Goal: Check status: Check status

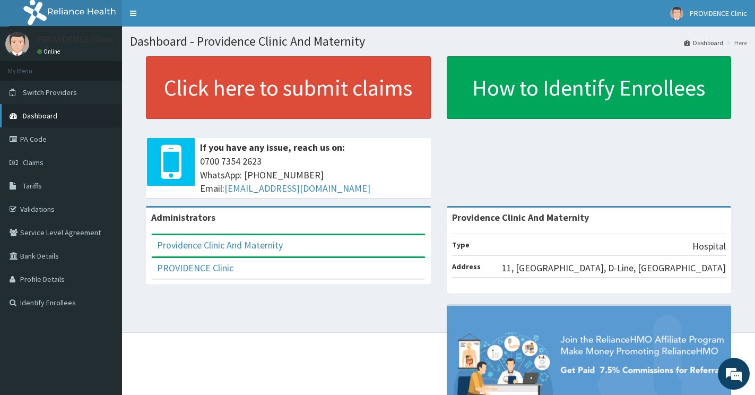
click at [14, 116] on icon at bounding box center [15, 115] width 11 height 7
click at [14, 117] on icon at bounding box center [15, 115] width 11 height 7
click at [13, 162] on icon at bounding box center [15, 162] width 11 height 7
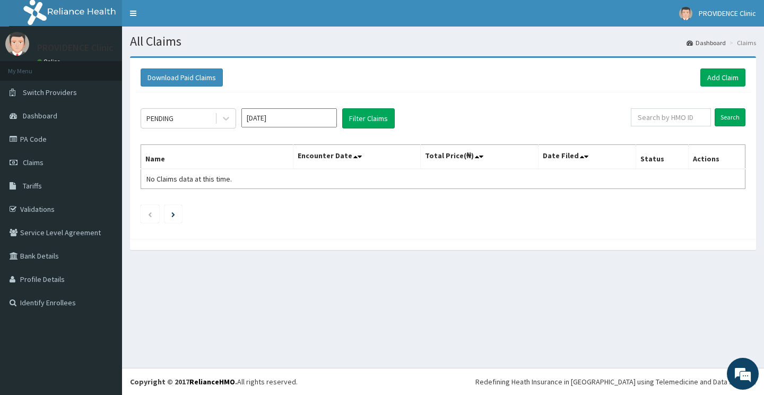
click at [180, 157] on th "Name" at bounding box center [217, 157] width 152 height 24
click at [163, 159] on th "Name" at bounding box center [217, 157] width 152 height 24
click at [647, 118] on input "text" at bounding box center [671, 117] width 80 height 18
click at [729, 118] on input "Search" at bounding box center [730, 117] width 31 height 18
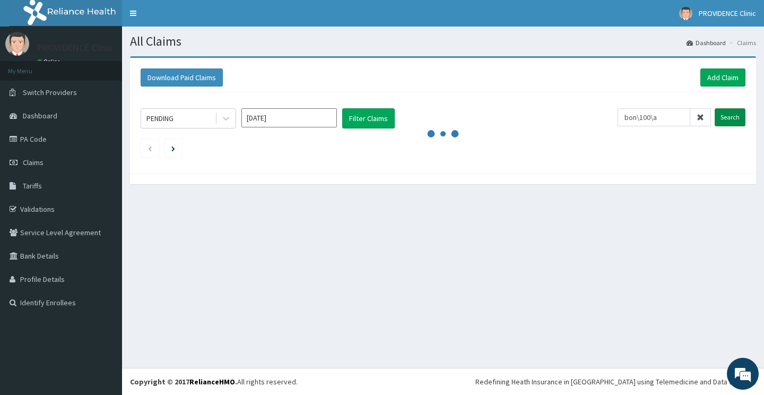
click at [728, 117] on input "Search" at bounding box center [730, 117] width 31 height 18
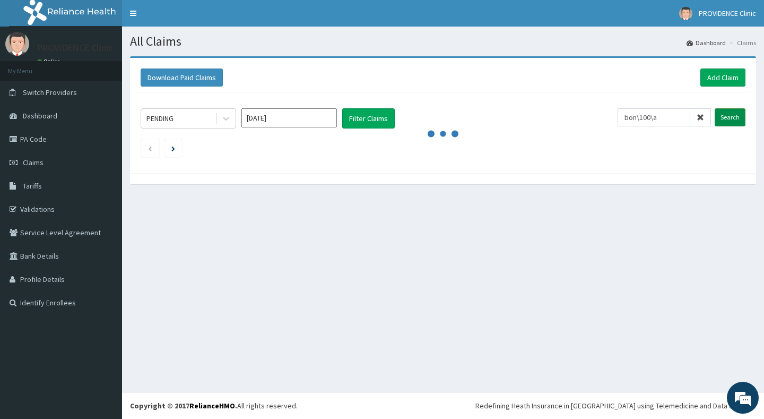
click at [732, 117] on input "Search" at bounding box center [730, 117] width 31 height 18
click at [666, 117] on input "bon\100\a" at bounding box center [654, 117] width 73 height 18
click at [731, 116] on input "Search" at bounding box center [730, 117] width 31 height 18
click at [679, 118] on input "bon\10085/a" at bounding box center [654, 117] width 73 height 18
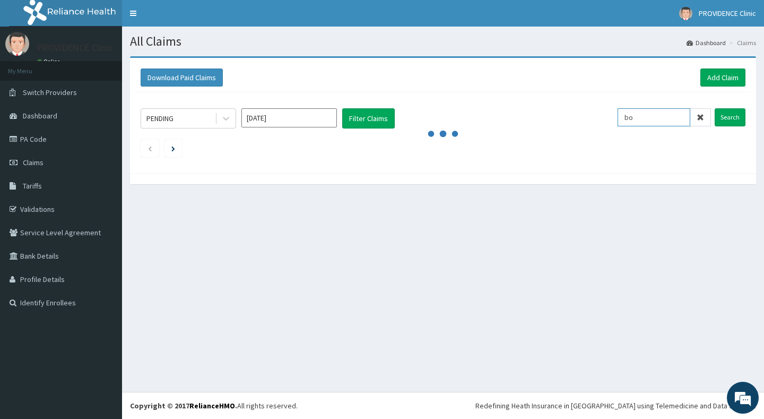
type input "b"
type input "bon/10085/a"
click at [729, 118] on input "Search" at bounding box center [730, 117] width 31 height 18
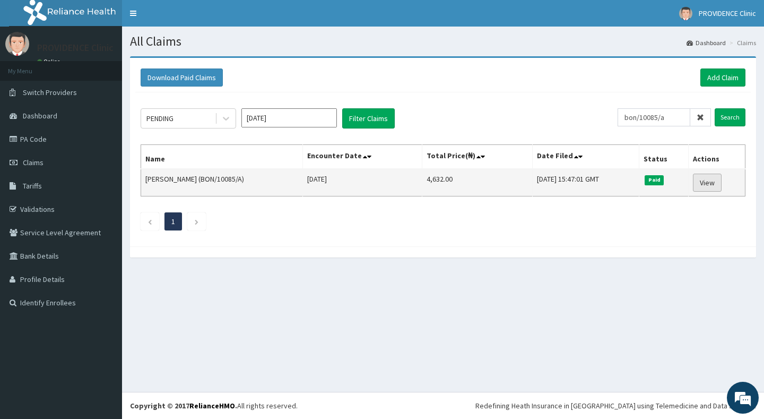
click at [707, 183] on link "View" at bounding box center [707, 183] width 29 height 18
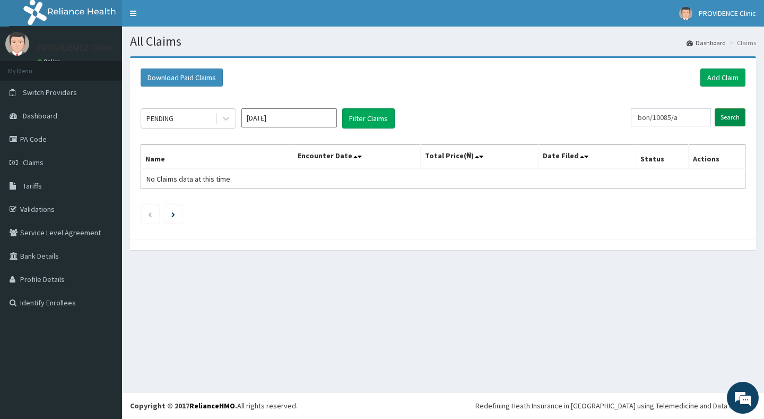
click at [732, 117] on input "Search" at bounding box center [730, 117] width 31 height 18
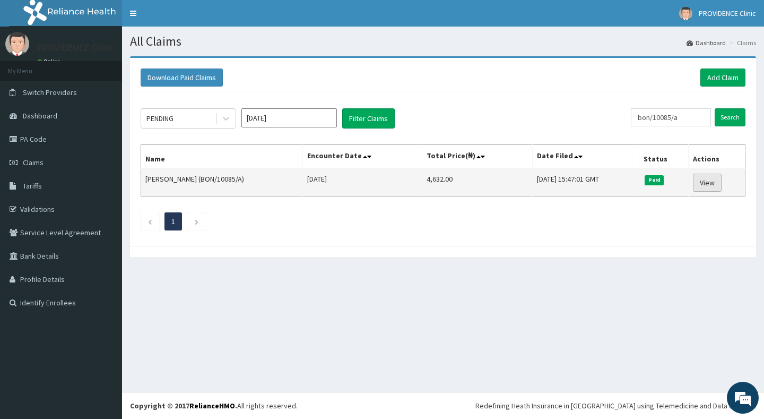
click at [704, 185] on link "View" at bounding box center [707, 183] width 29 height 18
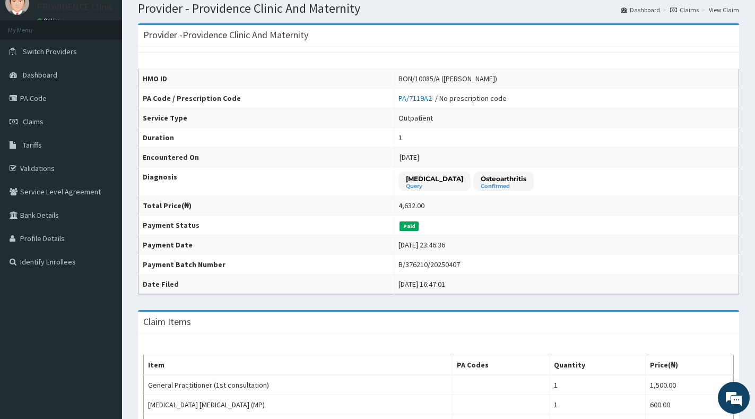
scroll to position [28, 0]
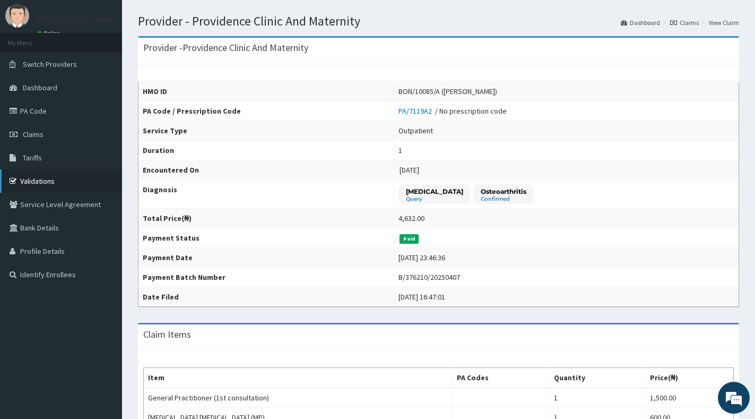
click at [44, 180] on link "Validations" at bounding box center [61, 180] width 122 height 23
